Goal: Navigation & Orientation: Find specific page/section

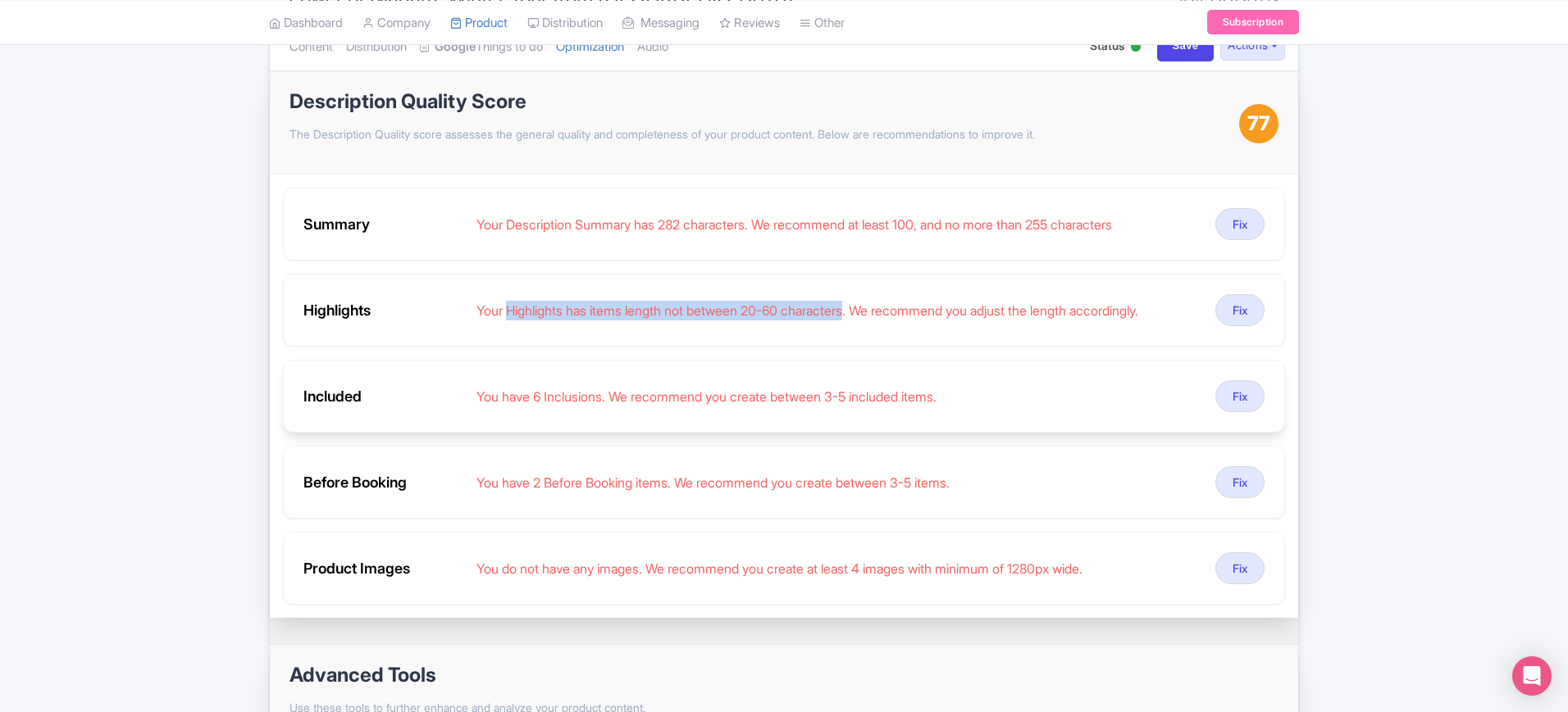
scroll to position [205, 0]
click at [106, 297] on div "← Back to Products Power of Niagara: Winter Tour from USA ID# CUOATN Content Di…" at bounding box center [784, 441] width 1568 height 985
